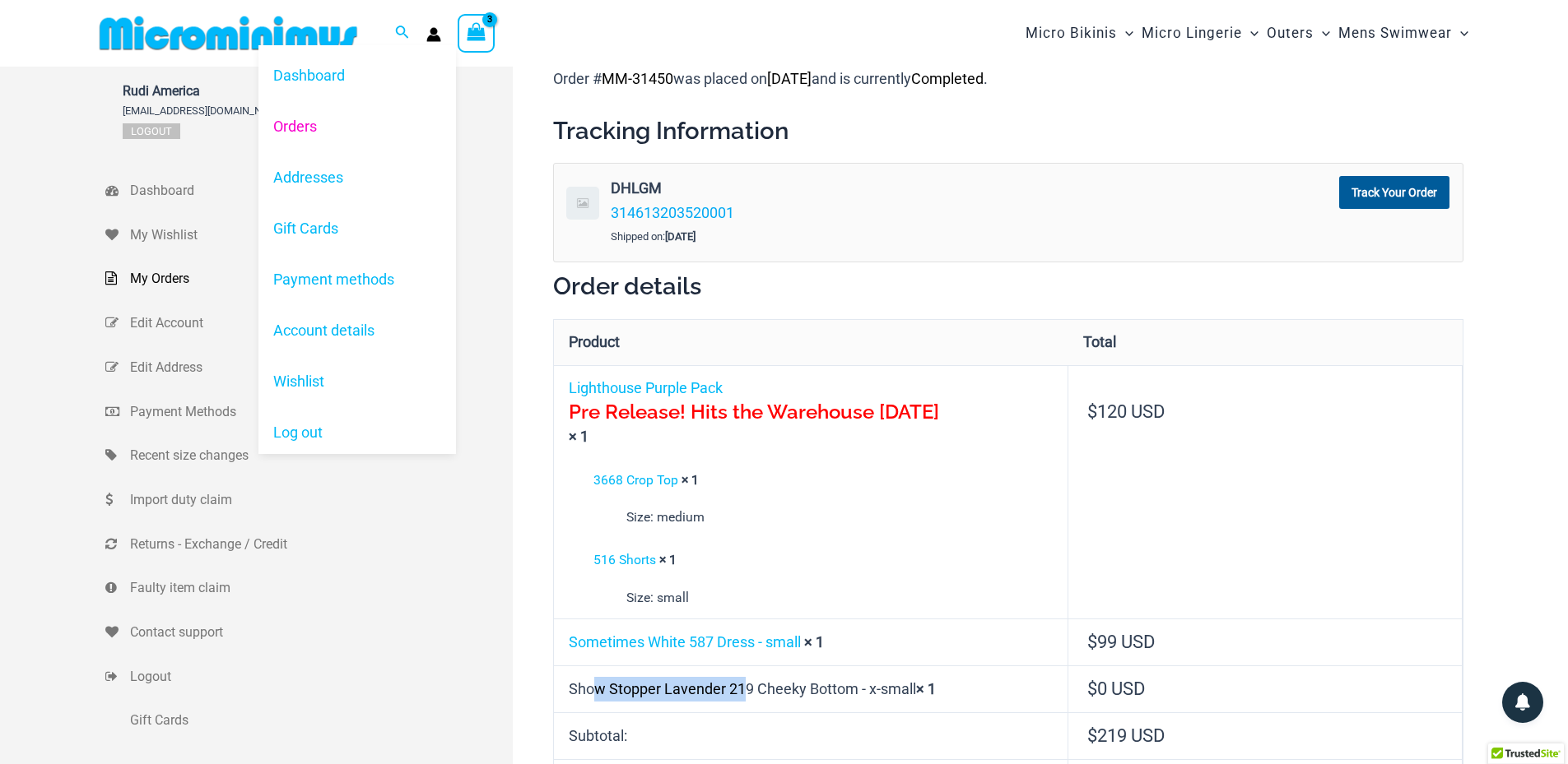
click at [312, 120] on link "Orders" at bounding box center [357, 125] width 197 height 51
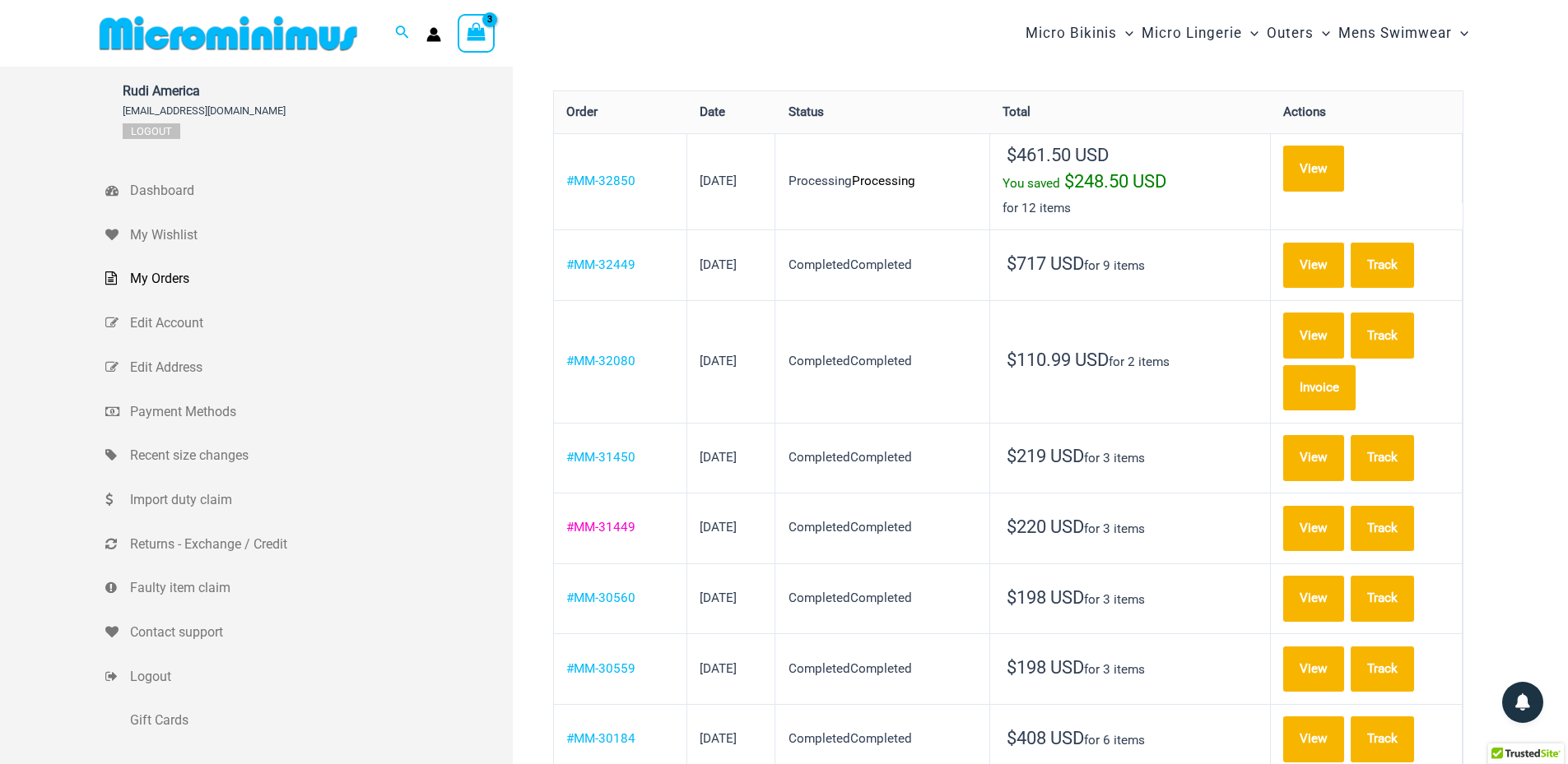
click at [619, 520] on link "#MM-31449" at bounding box center [601, 527] width 69 height 15
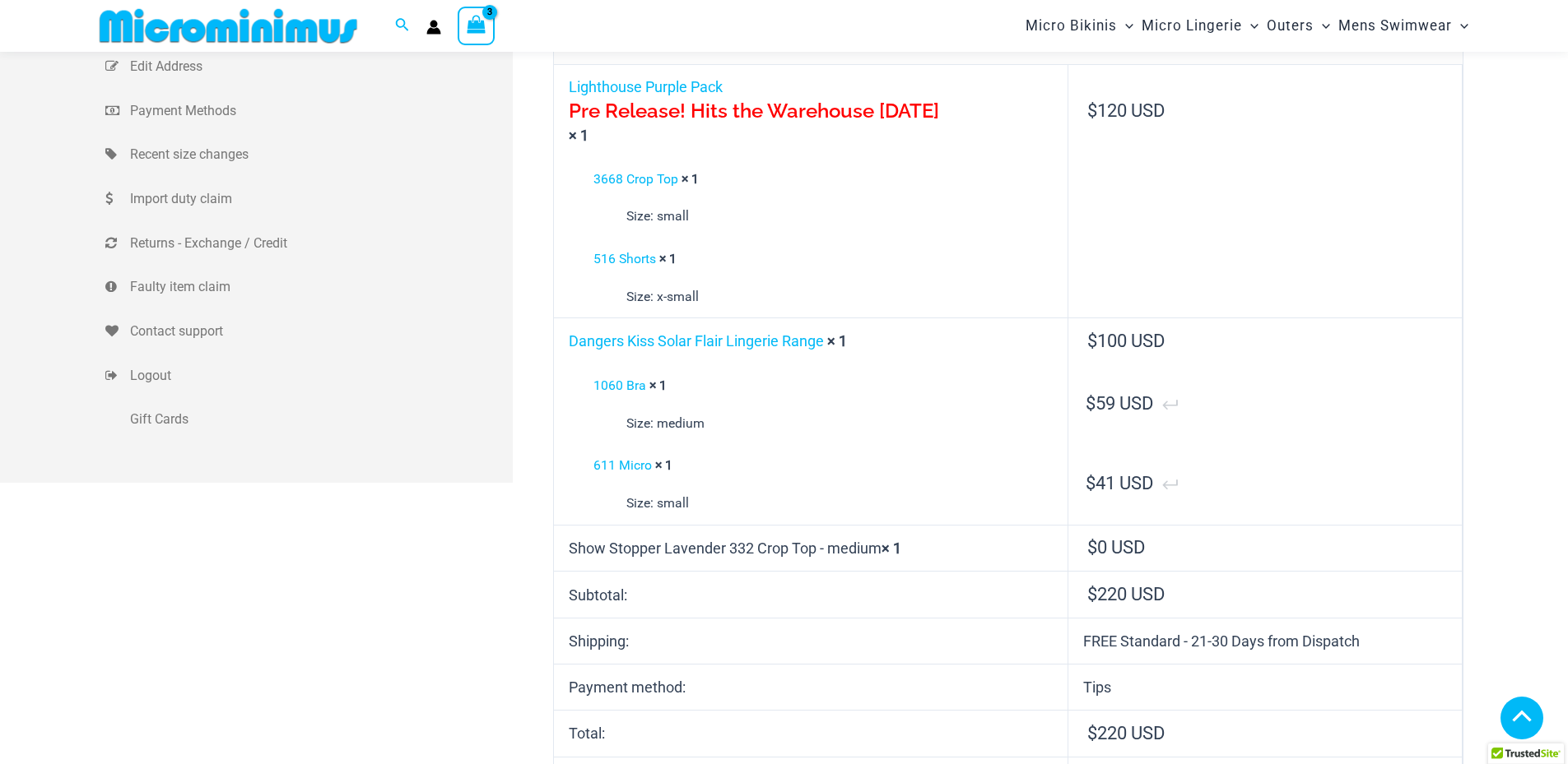
scroll to position [314, 0]
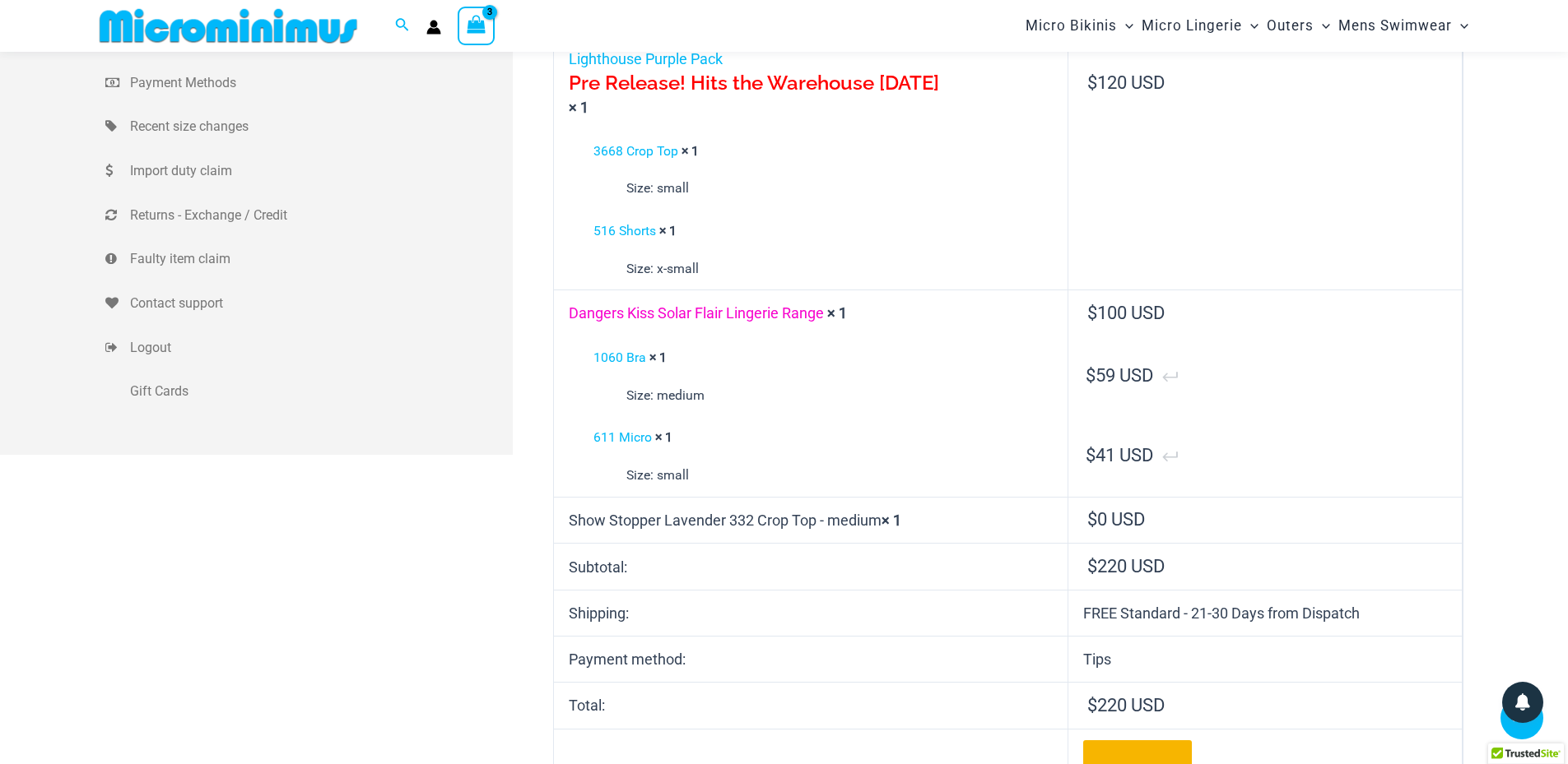
click at [667, 312] on link "Dangers Kiss Solar Flair Lingerie Range" at bounding box center [697, 312] width 255 height 18
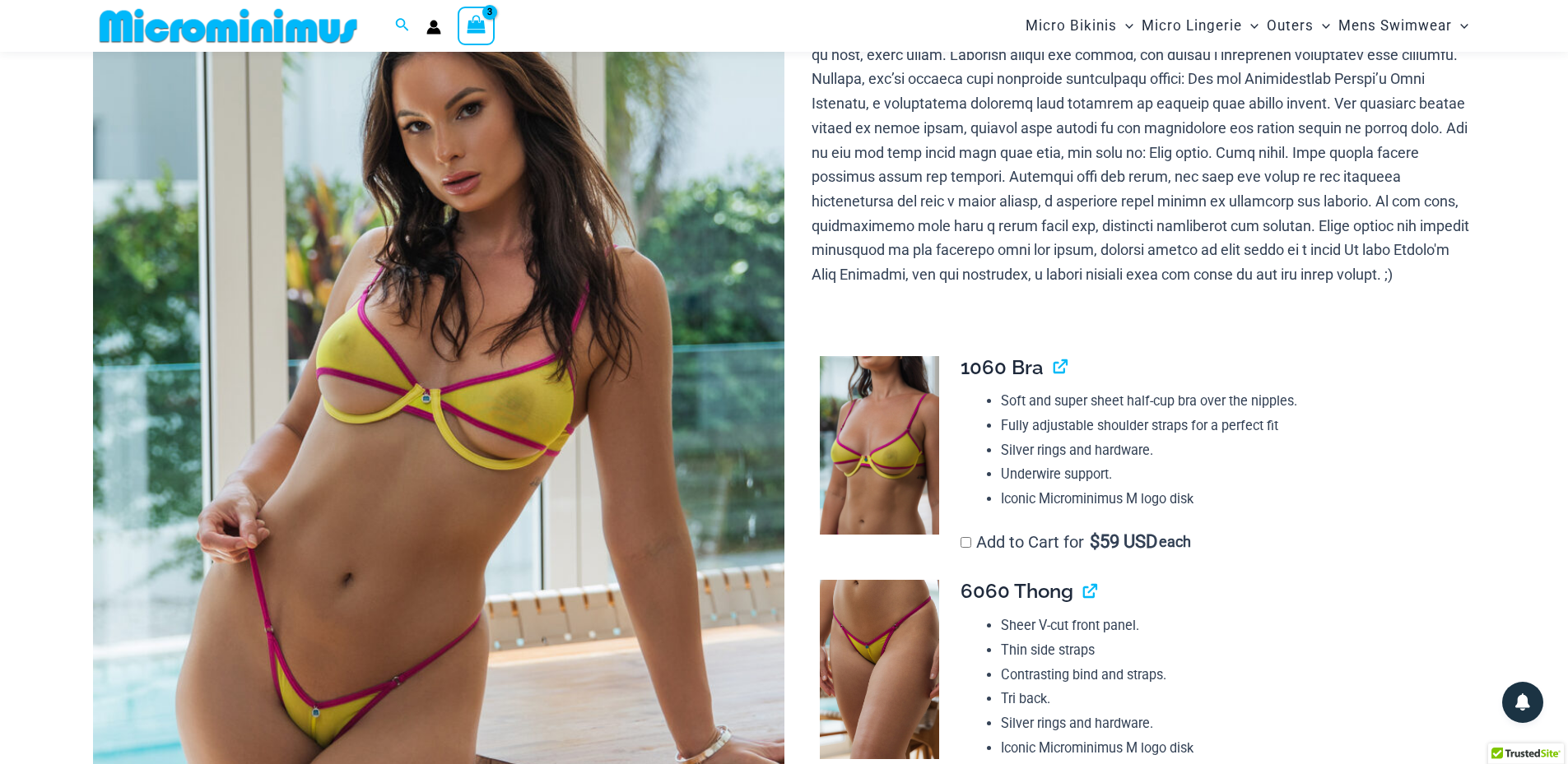
scroll to position [232, 0]
